Goal: Find specific page/section: Find specific page/section

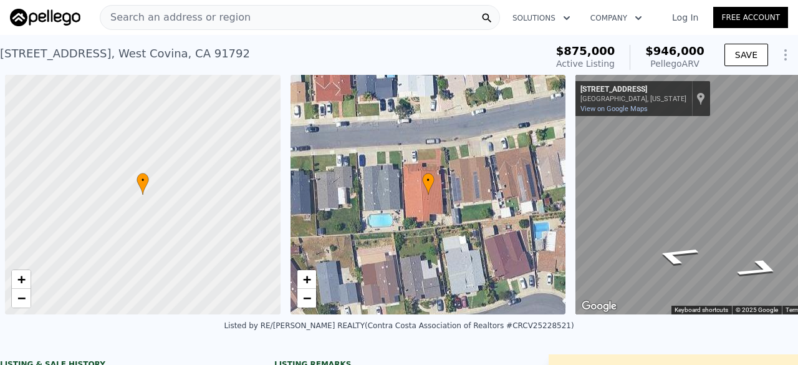
scroll to position [0, 5]
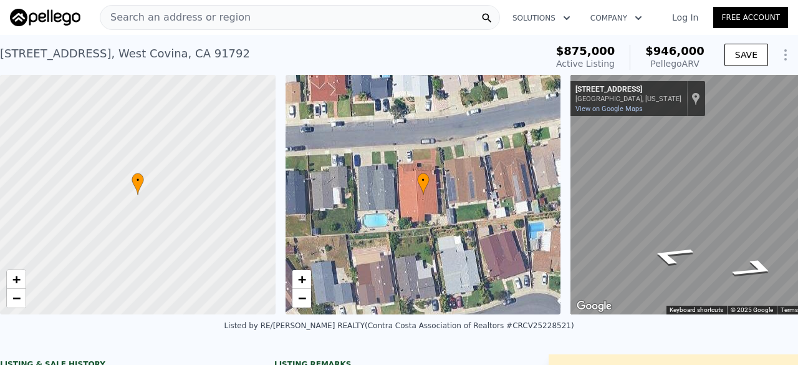
click at [188, 19] on span "Search an address or region" at bounding box center [175, 17] width 150 height 15
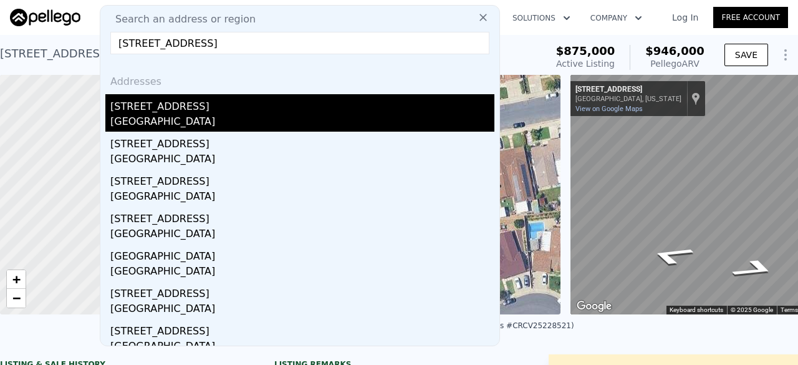
type input "[STREET_ADDRESS]"
click at [195, 122] on div "[GEOGRAPHIC_DATA]" at bounding box center [302, 122] width 384 height 17
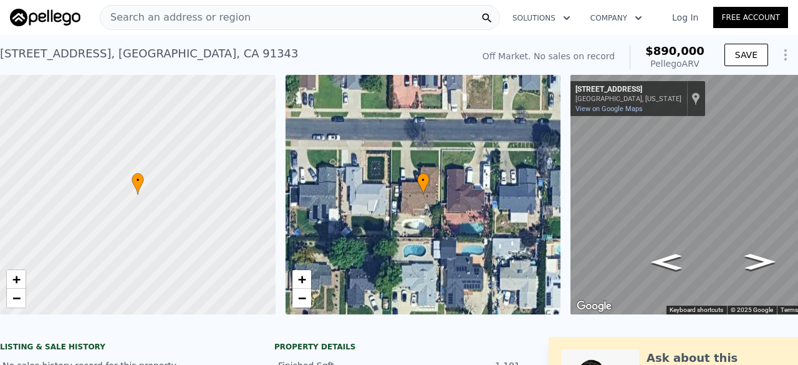
click at [192, 12] on span "Search an address or region" at bounding box center [175, 17] width 150 height 15
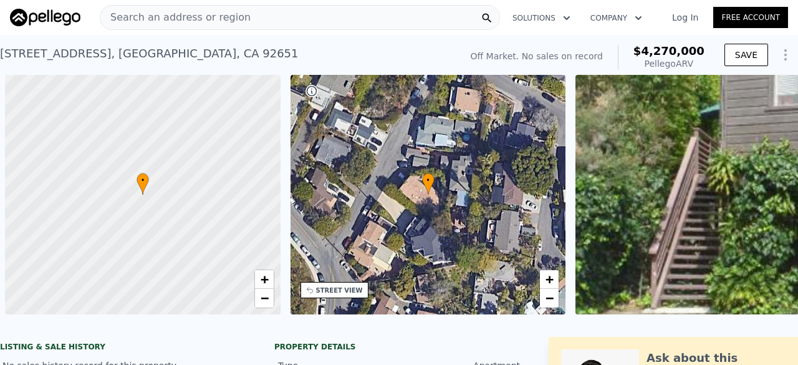
scroll to position [0, 570]
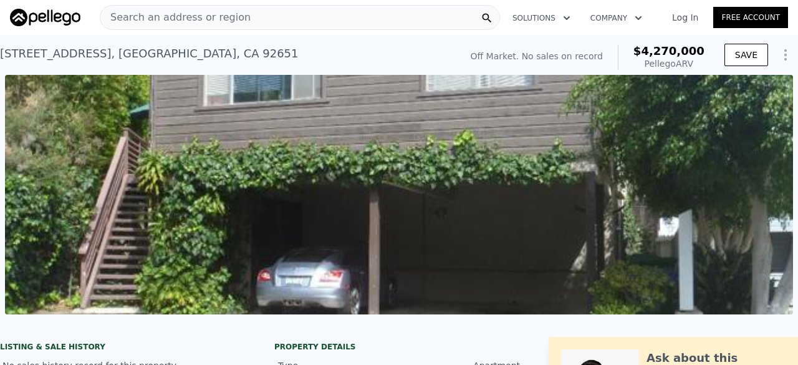
click at [227, 16] on span "Search an address or region" at bounding box center [175, 17] width 150 height 15
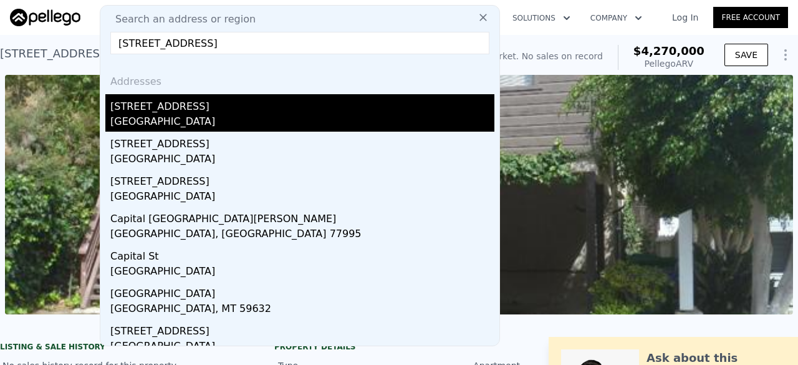
type input "690 capital st"
click at [151, 123] on div "Costa Mesa, CA 92627" at bounding box center [302, 122] width 384 height 17
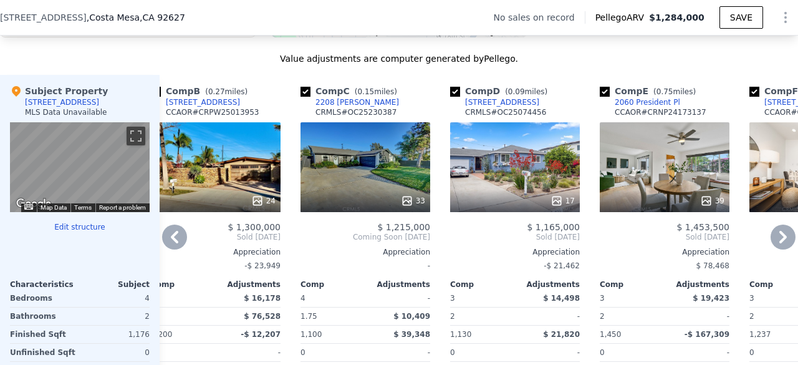
scroll to position [1169, 0]
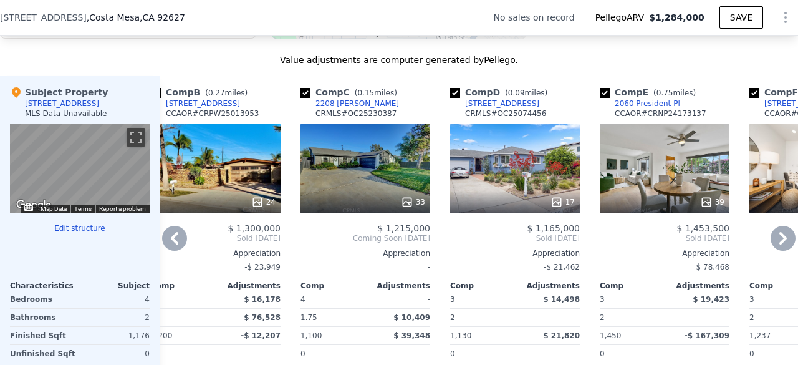
click at [466, 183] on div "17" at bounding box center [515, 168] width 130 height 90
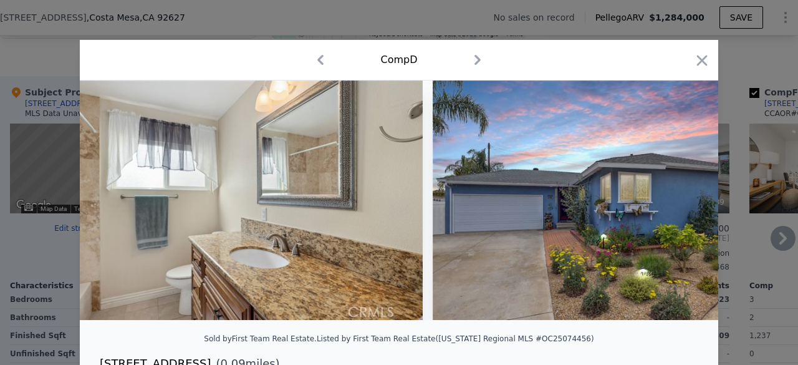
scroll to position [0, 5513]
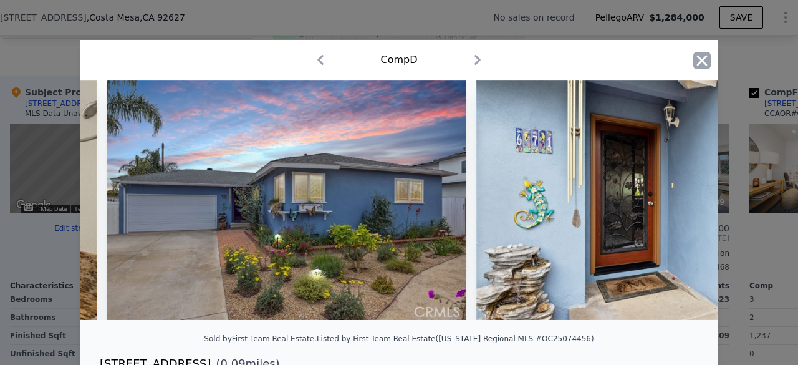
click at [699, 65] on icon "button" at bounding box center [701, 60] width 17 height 17
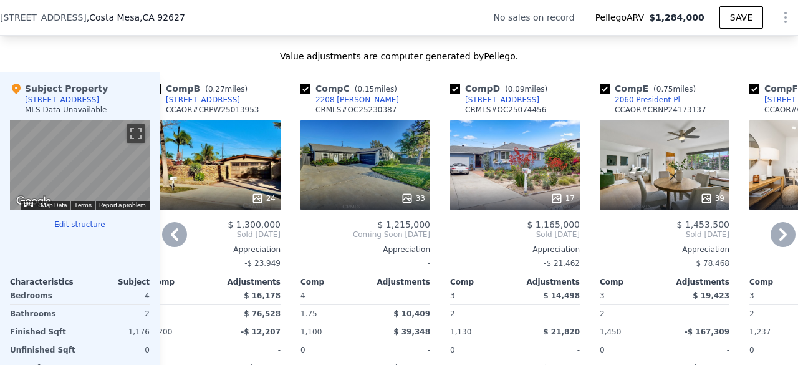
scroll to position [1173, 0]
click at [386, 174] on div "33" at bounding box center [365, 165] width 130 height 90
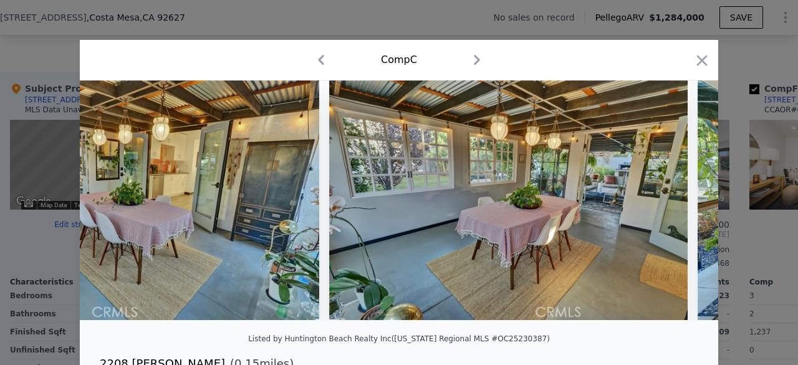
scroll to position [0, 4207]
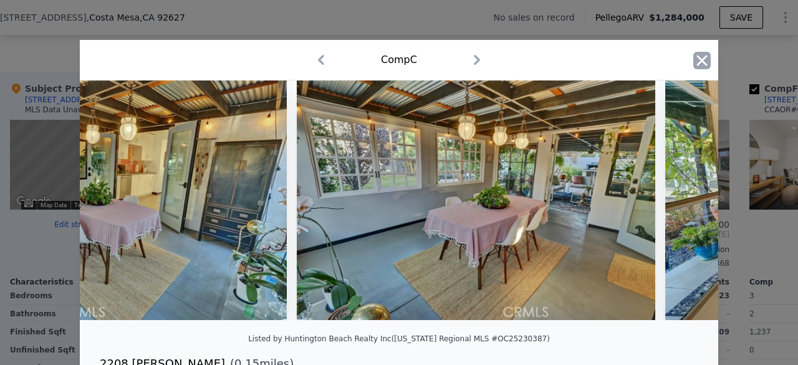
click at [698, 53] on icon "button" at bounding box center [701, 60] width 17 height 17
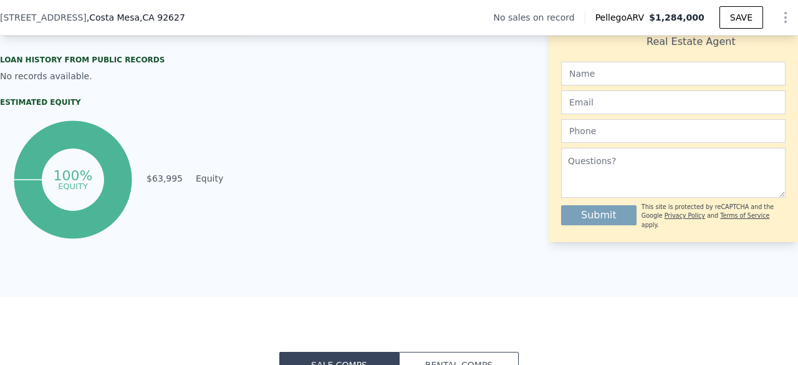
scroll to position [707, 0]
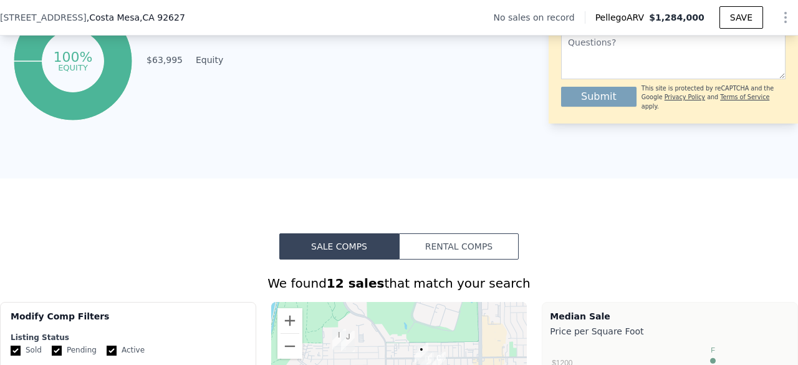
drag, startPoint x: 512, startPoint y: 166, endPoint x: 374, endPoint y: 140, distance: 140.7
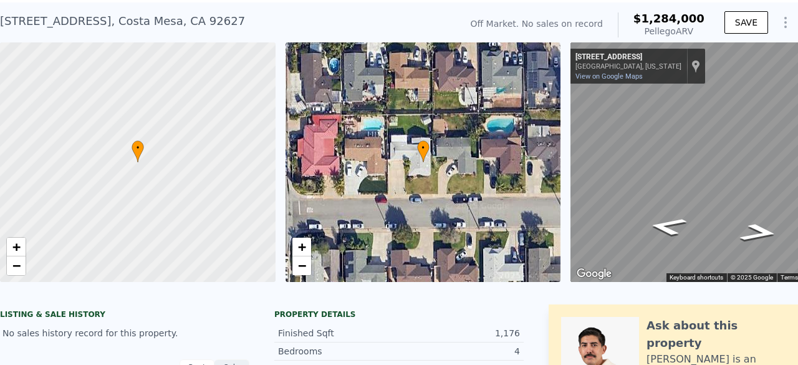
scroll to position [32, 0]
